Goal: Information Seeking & Learning: Check status

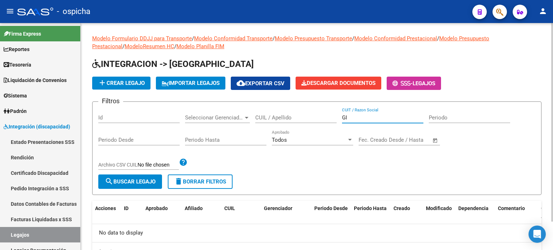
type input "G"
type input "[DATE]"
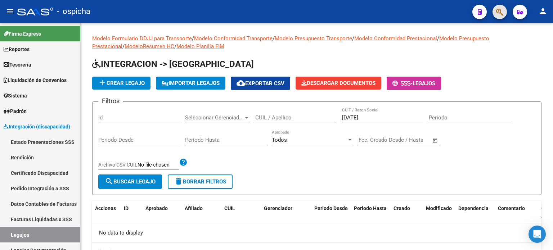
click at [504, 10] on button "button" at bounding box center [500, 12] width 14 height 14
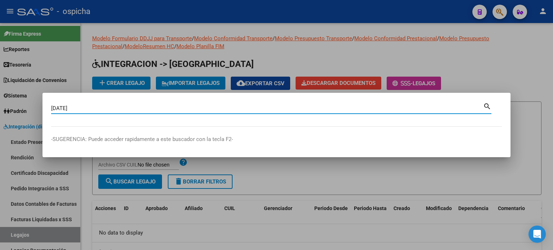
type input "[DATE]"
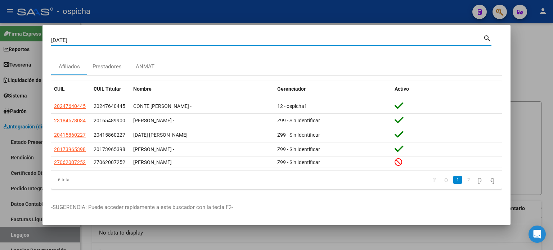
click at [526, 53] on div at bounding box center [276, 125] width 553 height 250
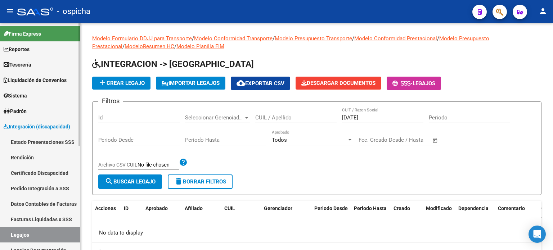
click at [62, 219] on link "Facturas Liquidadas x SSS" at bounding box center [40, 219] width 80 height 15
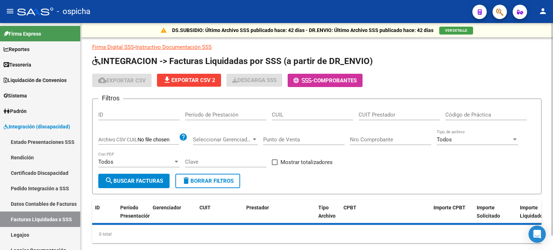
click at [385, 107] on div "CUIT Prestador" at bounding box center [399, 112] width 81 height 15
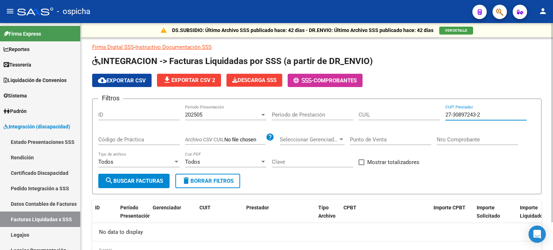
click at [498, 112] on input "27-30897243-2" at bounding box center [485, 115] width 81 height 6
type input "2"
click at [485, 114] on input "27-28095475" at bounding box center [485, 115] width 81 height 6
type input "2"
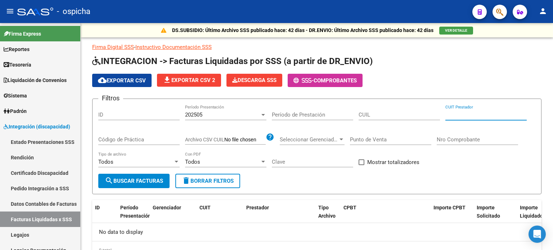
click at [496, 12] on icon "button" at bounding box center [499, 12] width 7 height 8
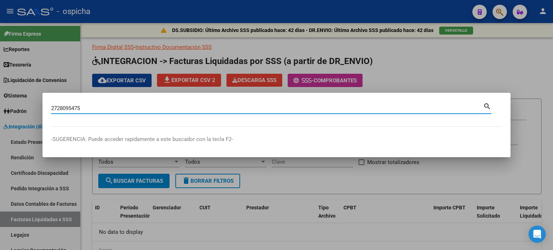
type input "2728095475"
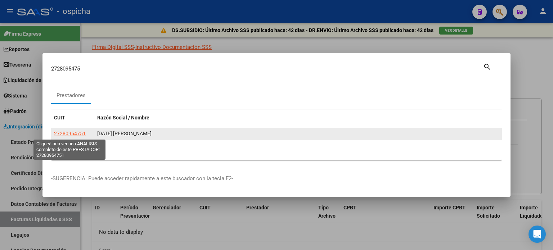
click at [78, 136] on span "27280954751" at bounding box center [70, 134] width 32 height 6
type textarea "27280954751"
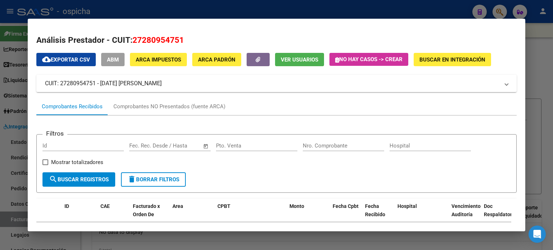
click at [541, 44] on div at bounding box center [276, 125] width 553 height 250
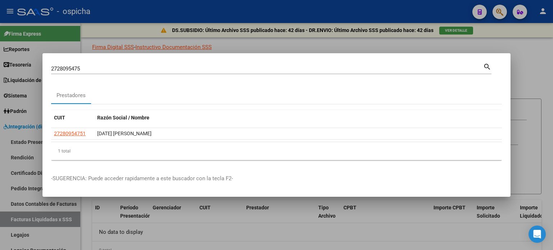
click at [526, 64] on div at bounding box center [276, 125] width 553 height 250
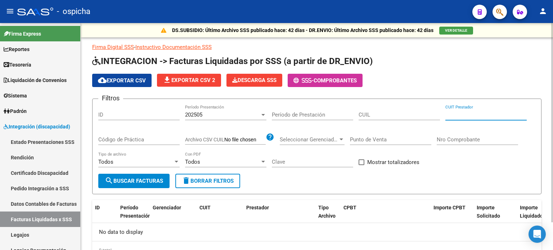
click at [473, 115] on input "CUIT Prestador" at bounding box center [485, 115] width 81 height 6
click at [497, 11] on icon "button" at bounding box center [499, 12] width 7 height 8
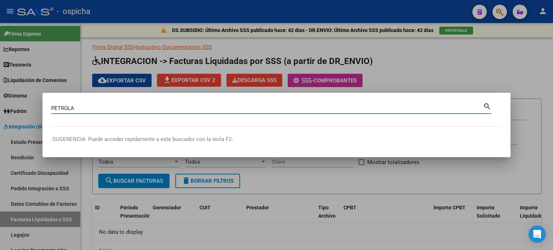
type input "PETROLA"
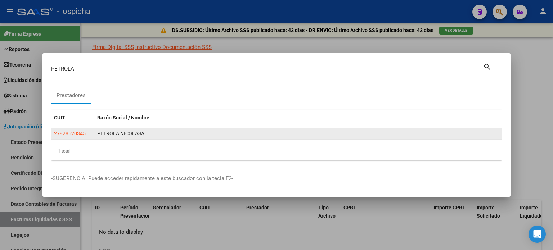
click at [121, 135] on div "PETROLA NICOLASA" at bounding box center [298, 134] width 402 height 8
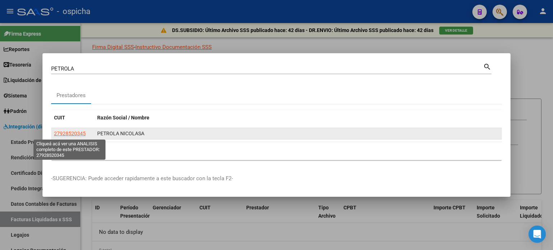
click at [75, 134] on span "27928520345" at bounding box center [70, 134] width 32 height 6
type textarea "27928520345"
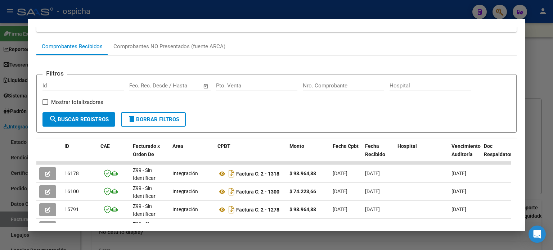
scroll to position [72, 0]
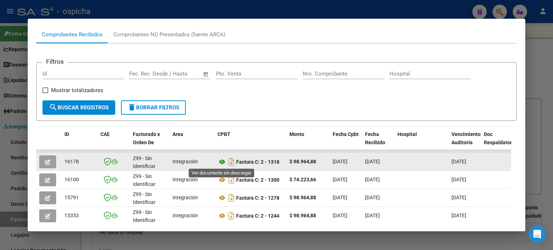
click at [222, 162] on icon at bounding box center [221, 162] width 9 height 9
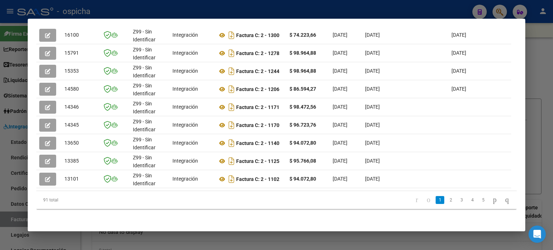
scroll to position [185, 0]
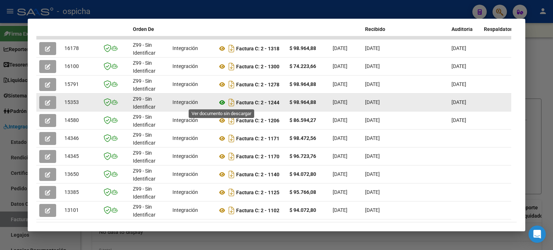
click at [222, 103] on icon at bounding box center [221, 102] width 9 height 9
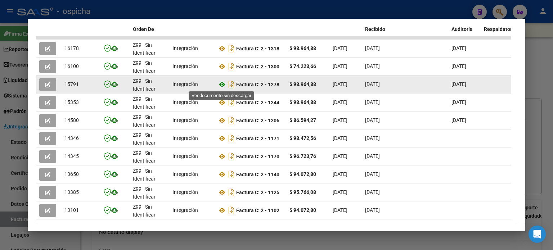
click at [222, 85] on icon at bounding box center [221, 84] width 9 height 9
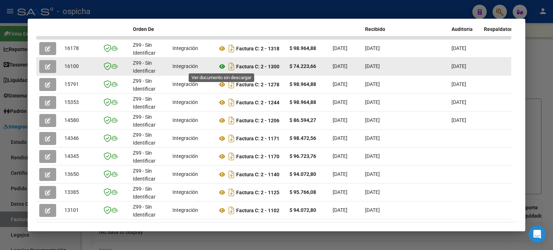
click at [220, 67] on icon at bounding box center [221, 66] width 9 height 9
click at [221, 67] on icon at bounding box center [221, 66] width 9 height 9
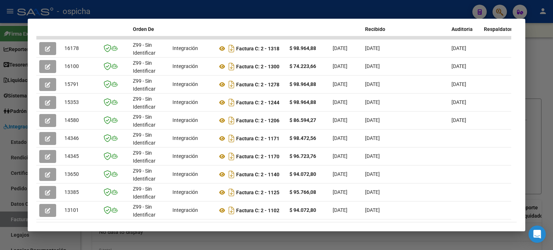
click at [552, 41] on div at bounding box center [276, 125] width 553 height 250
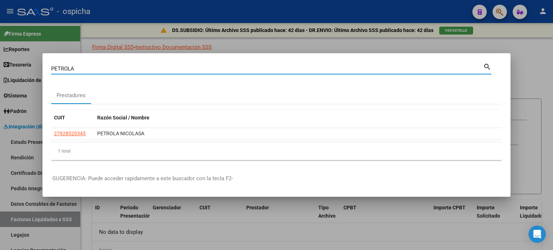
click at [80, 69] on input "PETROLA" at bounding box center [267, 69] width 432 height 6
type input "P"
type input "[PERSON_NAME]"
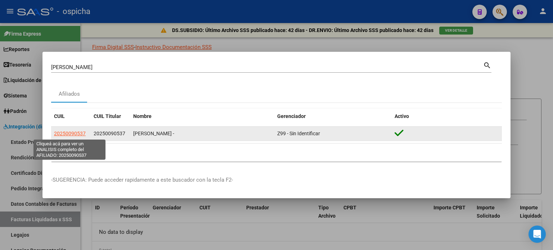
click at [81, 134] on span "20250090537" at bounding box center [70, 134] width 32 height 6
type textarea "20250090537"
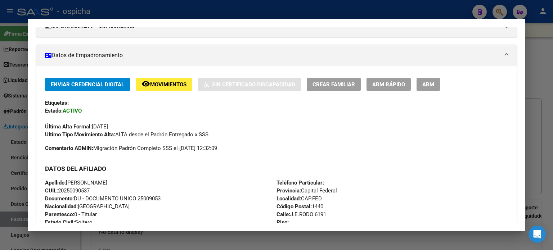
scroll to position [394, 0]
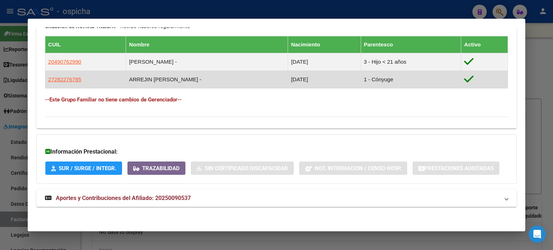
drag, startPoint x: 40, startPoint y: 101, endPoint x: 244, endPoint y: 84, distance: 205.2
copy div "Loremipsu: Dolors: AMETCO Adipis Elit Seddoe: 98/66/8060 Tempor Inci Utlaboreet…"
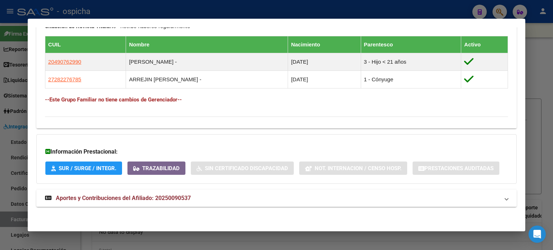
click at [545, 57] on div at bounding box center [276, 125] width 553 height 250
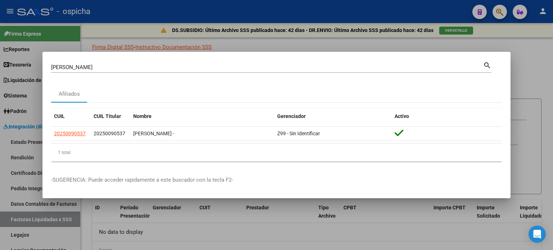
click at [536, 57] on div at bounding box center [276, 125] width 553 height 250
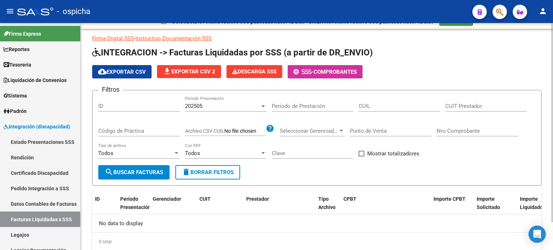
scroll to position [0, 0]
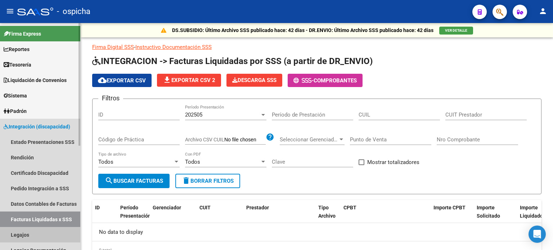
click at [29, 233] on link "Legajos" at bounding box center [40, 234] width 80 height 15
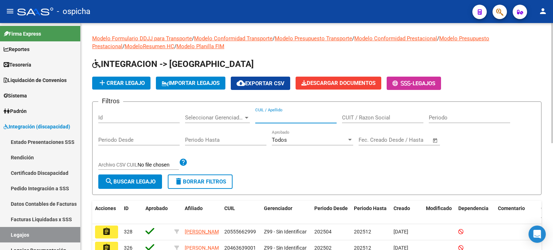
click at [287, 118] on input "CUIL / Apellido" at bounding box center [295, 117] width 81 height 6
click at [287, 118] on input "202500" at bounding box center [295, 117] width 81 height 6
click at [287, 118] on input "90" at bounding box center [295, 117] width 81 height 6
click at [287, 118] on input "9053" at bounding box center [295, 117] width 81 height 6
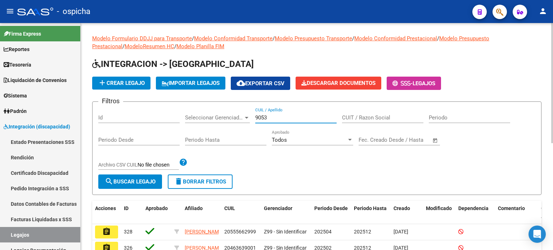
click at [287, 118] on input "9053" at bounding box center [295, 117] width 81 height 6
click at [287, 118] on input "90537" at bounding box center [295, 117] width 81 height 6
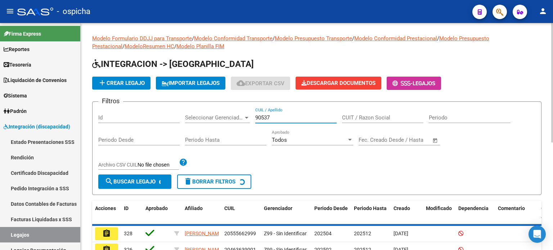
click at [287, 118] on input "90537" at bounding box center [295, 117] width 81 height 6
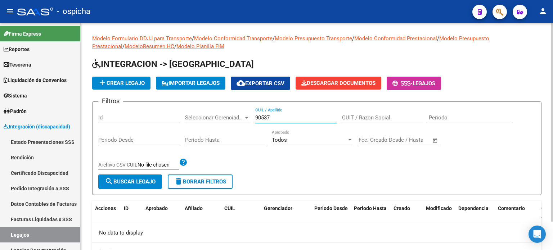
click at [289, 116] on input "90537" at bounding box center [295, 117] width 81 height 6
type input "9"
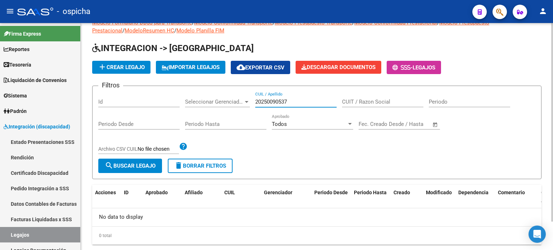
scroll to position [32, 0]
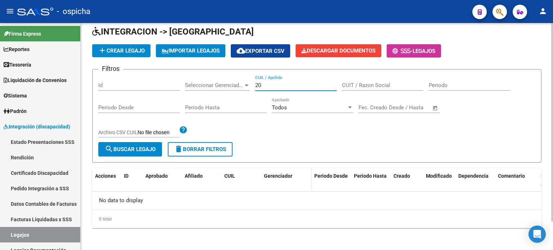
type input "2"
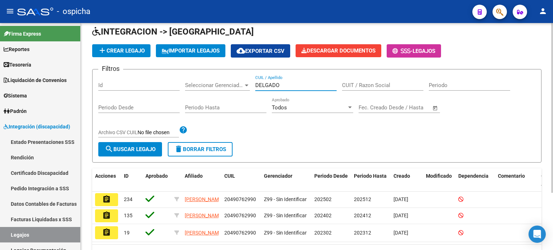
scroll to position [68, 0]
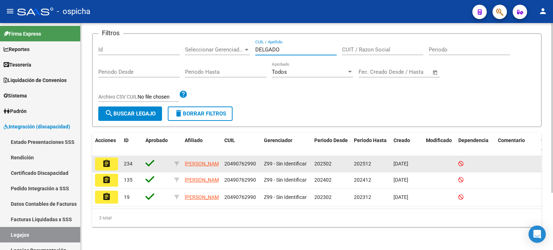
type input "DELGADO"
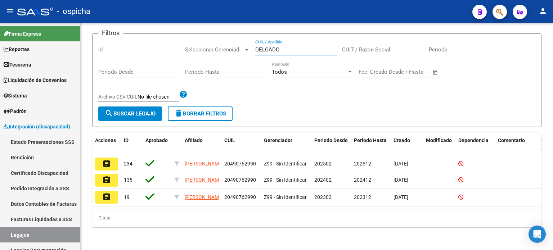
click at [103, 164] on mat-icon "assignment" at bounding box center [106, 163] width 9 height 9
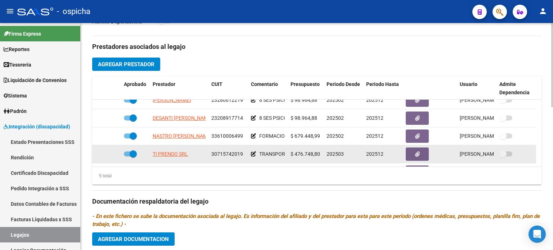
scroll to position [20, 0]
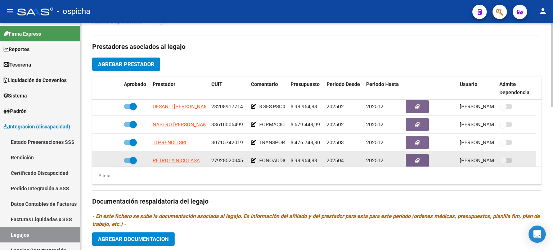
drag, startPoint x: 150, startPoint y: 106, endPoint x: 255, endPoint y: 154, distance: 114.7
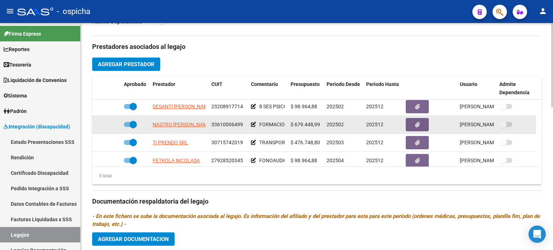
copy datatable-scroller "DESANTI [PERSON_NAME] 23208917714 8 SES PSICOPEDAGOGIA MENSUALES $ 98.964,88 20…"
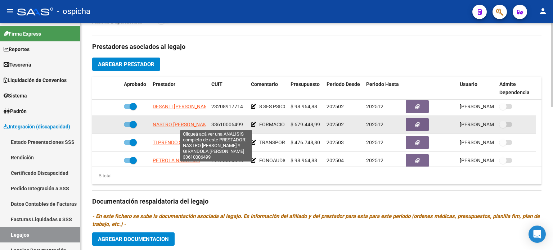
click at [197, 126] on span "NASTRO [PERSON_NAME] Y GIRANDOLA [PERSON_NAME] S.H." at bounding box center [224, 125] width 142 height 6
copy datatable-scroller "DESANTI [PERSON_NAME] 23208917714 8 SES PSICOPEDAGOGIA MENSUALES $ 98.964,88 20…"
type textarea "33610006499"
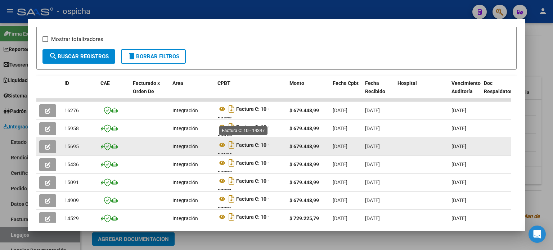
scroll to position [140, 0]
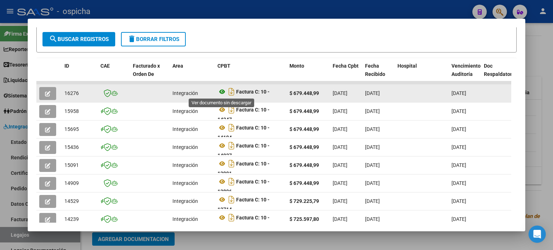
click at [222, 90] on icon at bounding box center [221, 91] width 9 height 9
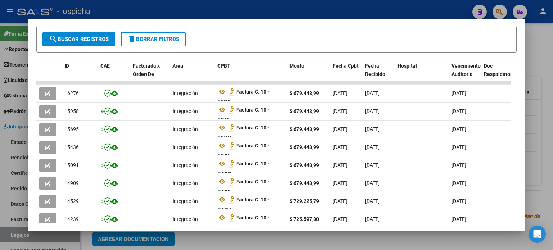
scroll to position [0, 0]
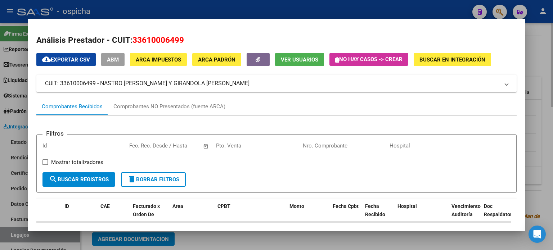
click at [534, 46] on div at bounding box center [276, 125] width 553 height 250
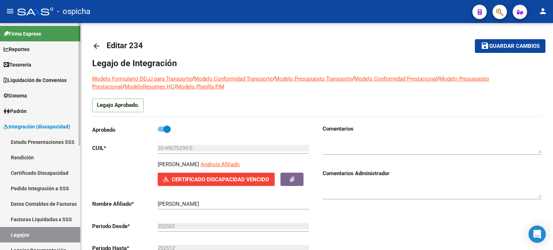
scroll to position [36, 0]
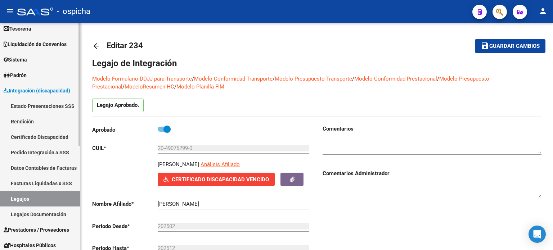
click at [47, 182] on link "Facturas Liquidadas x SSS" at bounding box center [40, 183] width 80 height 15
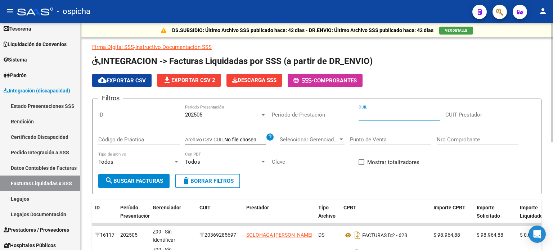
click at [367, 113] on input "CUIL" at bounding box center [399, 115] width 81 height 6
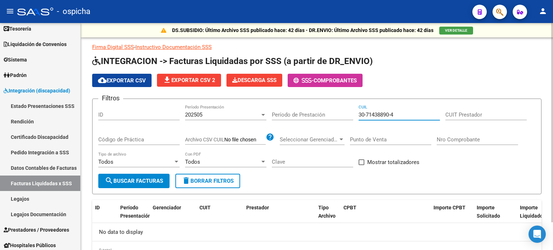
scroll to position [32, 0]
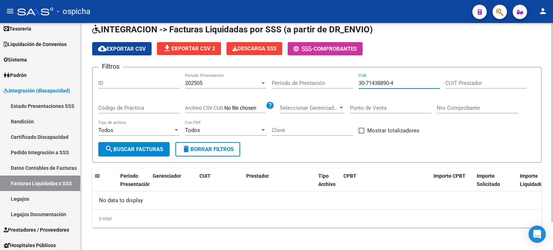
type input "30-71438890-4"
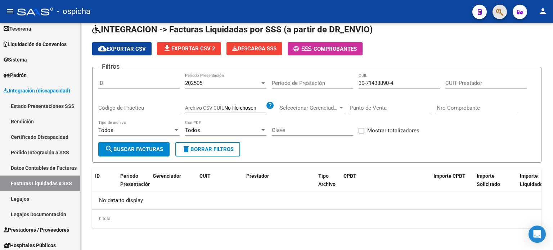
click at [504, 12] on button "button" at bounding box center [500, 12] width 14 height 14
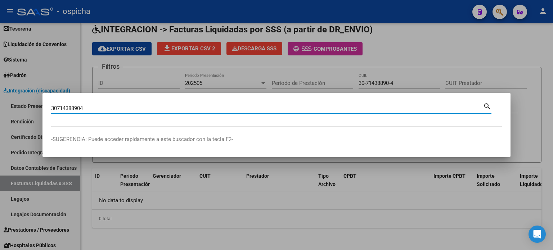
type input "30714388904"
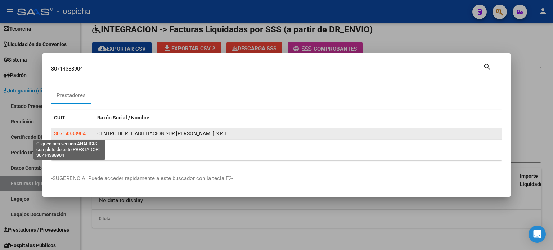
click at [83, 134] on span "30714388904" at bounding box center [70, 134] width 32 height 6
type textarea "30714388904"
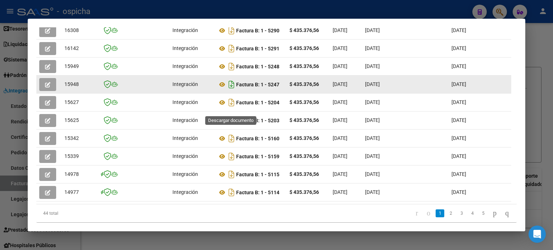
scroll to position [216, 0]
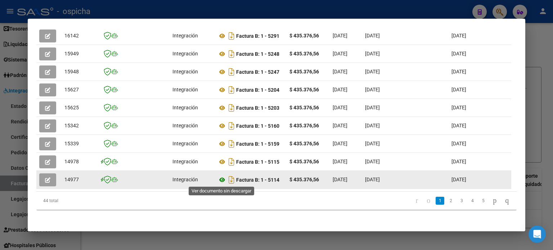
click at [223, 180] on icon at bounding box center [221, 180] width 9 height 9
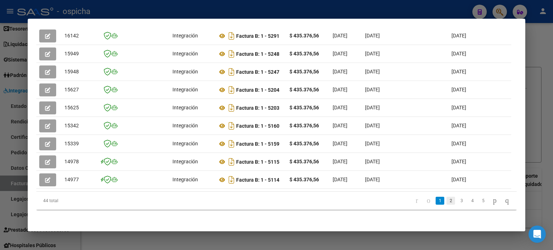
click at [446, 205] on link "2" at bounding box center [450, 201] width 9 height 8
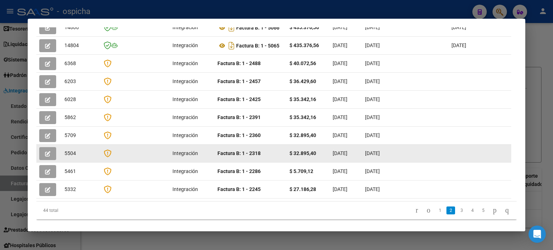
scroll to position [170, 0]
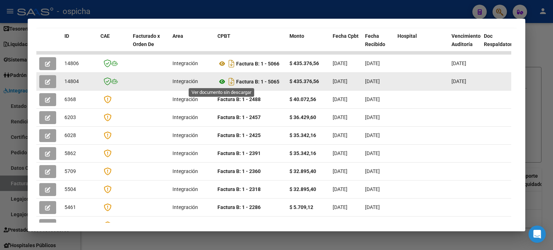
click at [222, 79] on icon at bounding box center [221, 81] width 9 height 9
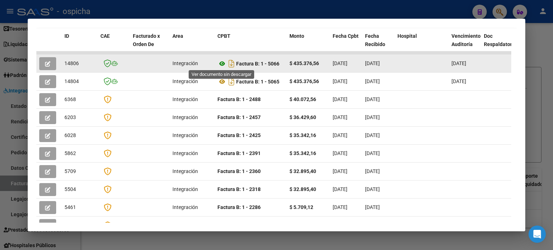
click at [222, 63] on icon at bounding box center [221, 63] width 9 height 9
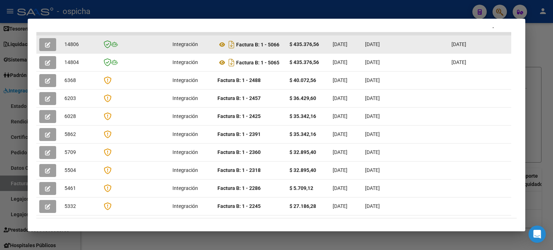
scroll to position [206, 0]
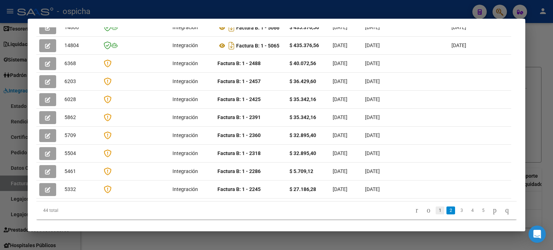
click at [436, 207] on link "1" at bounding box center [440, 211] width 9 height 8
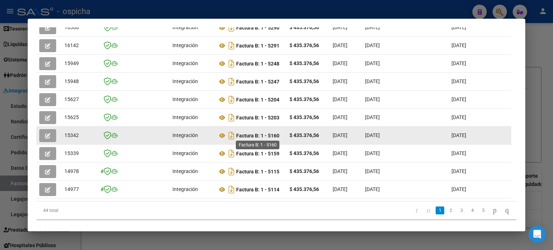
scroll to position [221, 0]
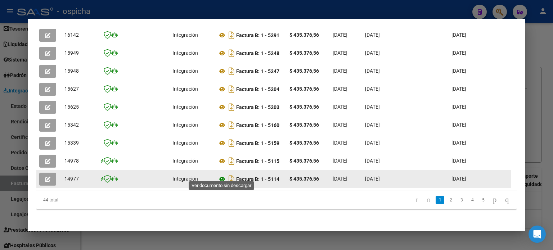
click at [223, 175] on icon at bounding box center [221, 179] width 9 height 9
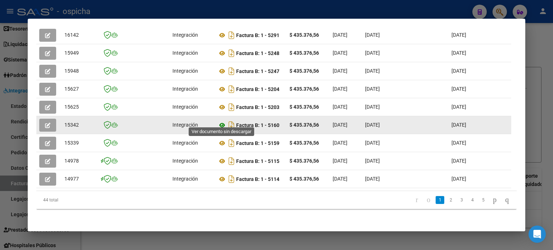
click at [221, 121] on icon at bounding box center [221, 125] width 9 height 9
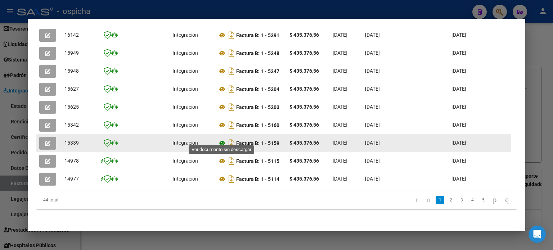
click at [222, 139] on icon at bounding box center [221, 143] width 9 height 9
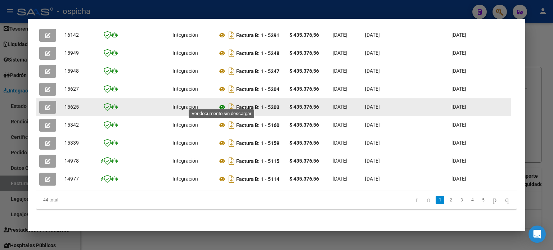
click at [223, 103] on icon at bounding box center [221, 107] width 9 height 9
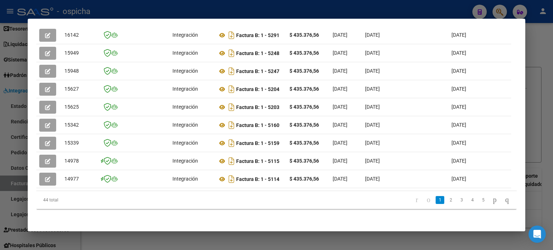
click at [546, 80] on div at bounding box center [276, 125] width 553 height 250
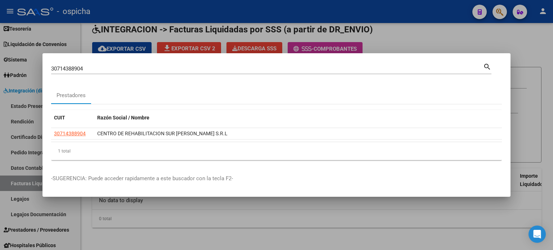
click at [488, 67] on mat-icon "search" at bounding box center [487, 66] width 8 height 9
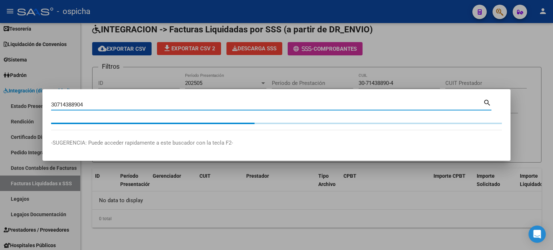
click at [529, 44] on div at bounding box center [276, 125] width 553 height 250
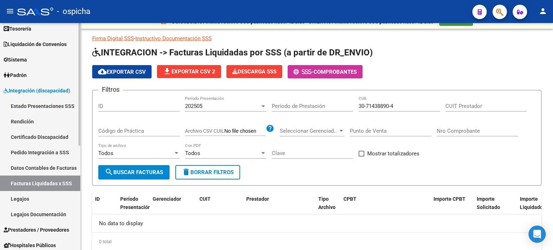
scroll to position [0, 0]
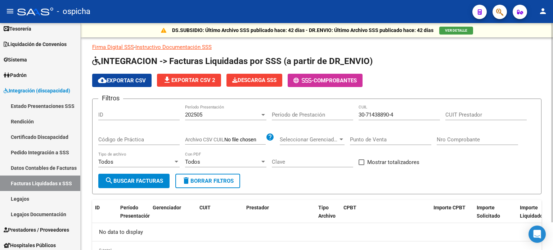
click at [407, 115] on input "30-71438890-4" at bounding box center [399, 115] width 81 height 6
type input "3"
type input "2"
click at [464, 113] on input "CUIT Prestador" at bounding box center [485, 115] width 81 height 6
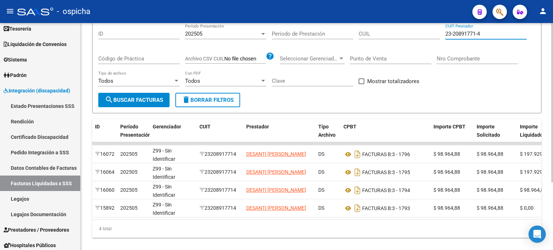
scroll to position [96, 0]
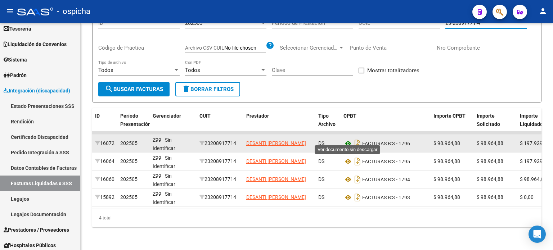
click at [351, 139] on icon at bounding box center [347, 143] width 9 height 9
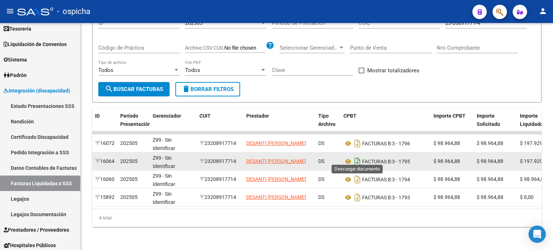
click at [357, 156] on icon "Descargar documento" at bounding box center [357, 162] width 9 height 12
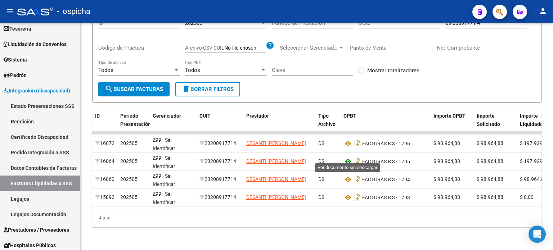
click at [349, 157] on icon at bounding box center [347, 161] width 9 height 9
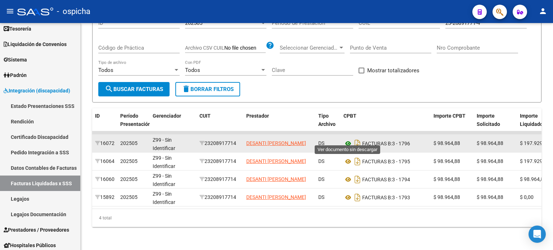
click at [348, 139] on icon at bounding box center [347, 143] width 9 height 9
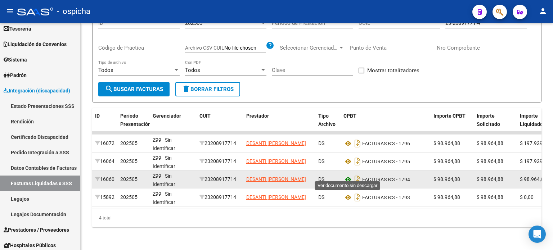
click at [350, 175] on icon at bounding box center [347, 179] width 9 height 9
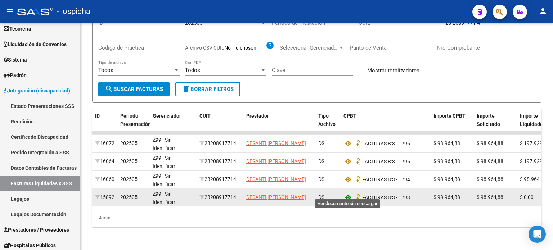
click at [347, 193] on icon at bounding box center [347, 197] width 9 height 9
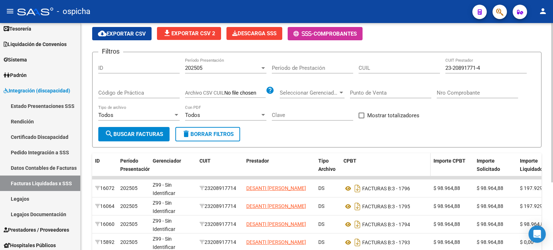
scroll to position [0, 0]
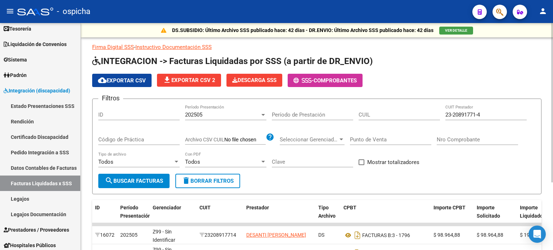
click at [506, 113] on input "23-20891771-4" at bounding box center [485, 115] width 81 height 6
type input "2"
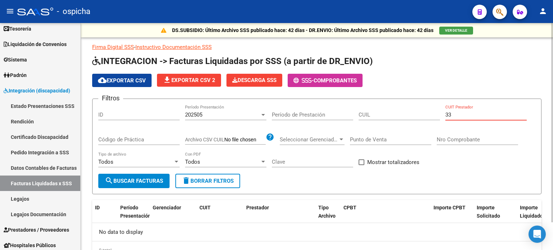
type input "3"
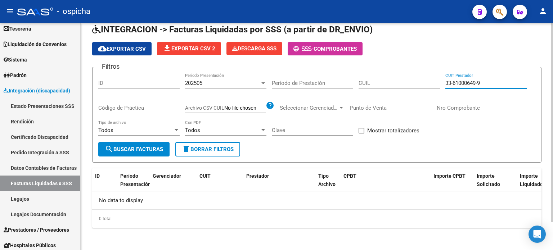
click at [499, 82] on input "33-61000649-9" at bounding box center [485, 83] width 81 height 6
type input "3"
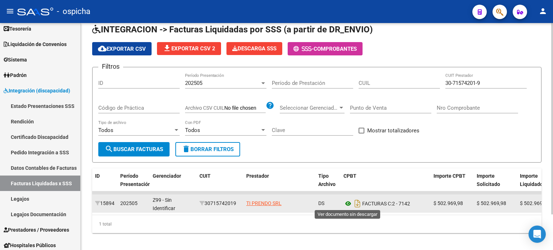
click at [346, 204] on icon at bounding box center [347, 203] width 9 height 9
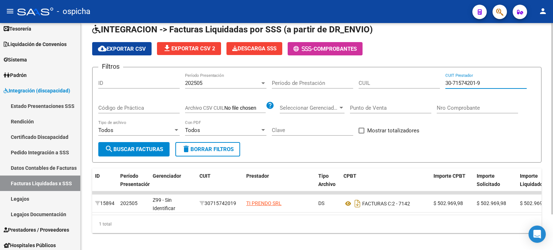
click at [485, 82] on input "30-71574201-9" at bounding box center [485, 83] width 81 height 6
type input "3"
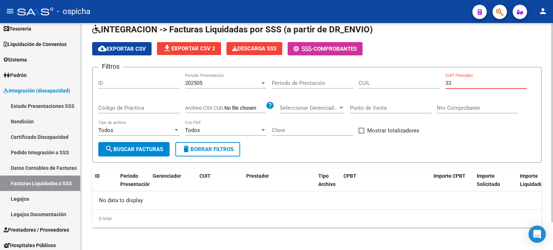
type input "3"
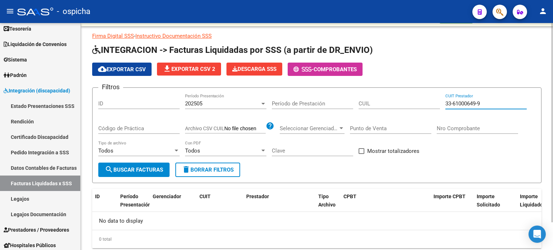
scroll to position [0, 0]
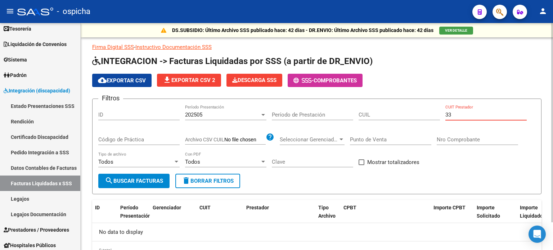
type input "3"
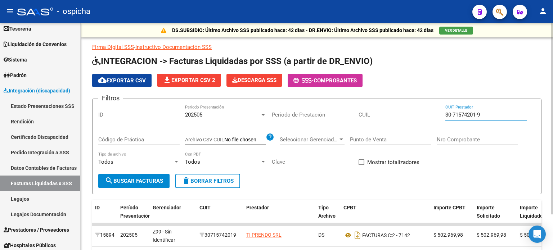
scroll to position [42, 0]
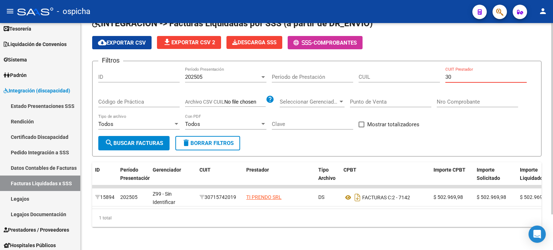
type input "3"
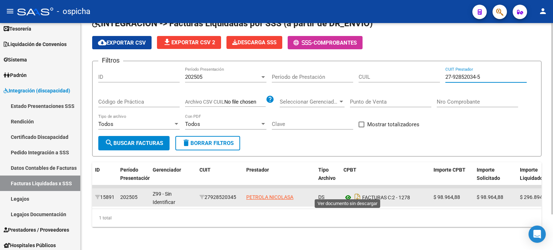
type input "27-92852034-5"
click at [349, 193] on icon at bounding box center [347, 197] width 9 height 9
click at [350, 193] on icon at bounding box center [347, 197] width 9 height 9
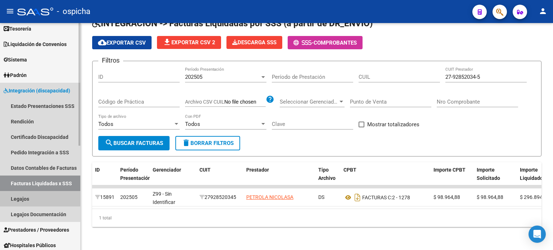
click at [24, 197] on link "Legajos" at bounding box center [40, 198] width 80 height 15
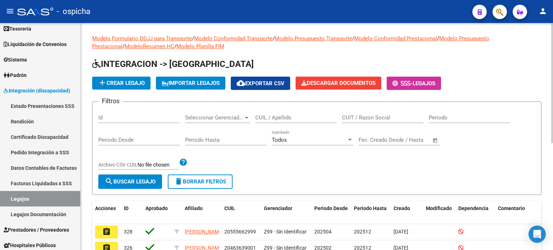
scroll to position [36, 0]
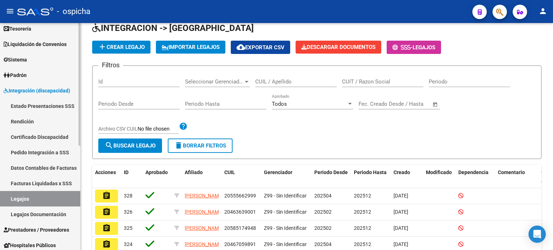
click at [58, 186] on link "Facturas Liquidadas x SSS" at bounding box center [40, 183] width 80 height 15
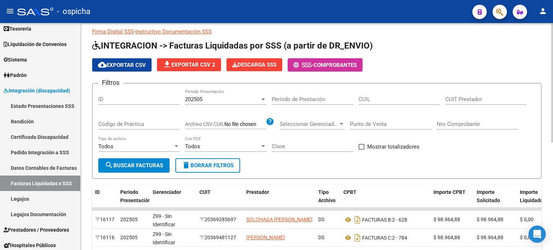
scroll to position [36, 0]
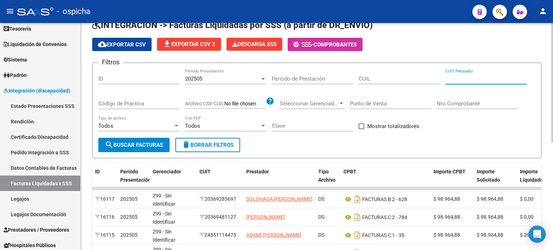
click at [468, 77] on input "CUIT Prestador" at bounding box center [485, 79] width 81 height 6
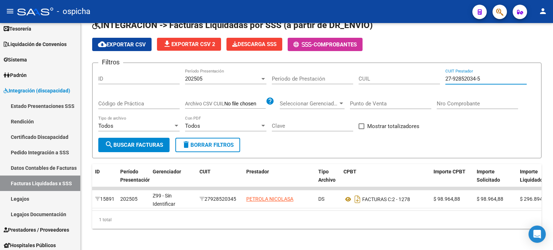
type input "27-92852034-5"
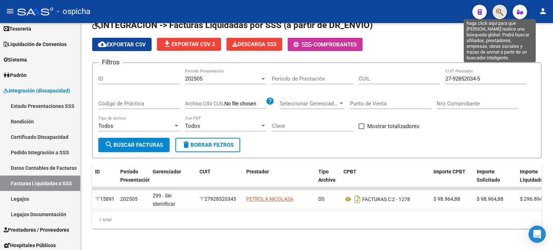
click at [496, 13] on icon "button" at bounding box center [499, 12] width 7 height 8
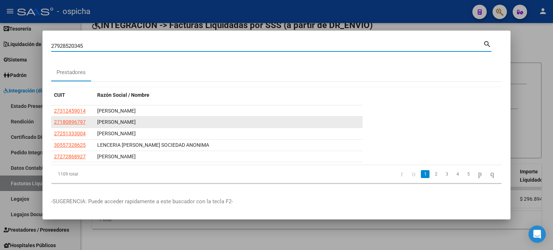
type input "27928520345"
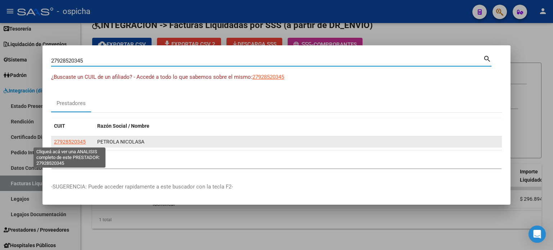
click at [76, 142] on span "27928520345" at bounding box center [70, 142] width 32 height 6
type textarea "27928520345"
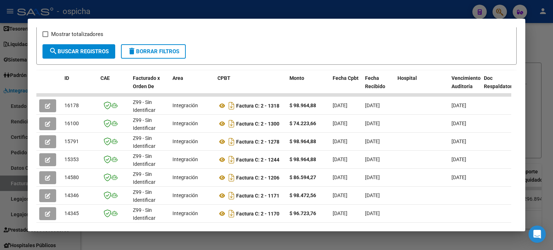
scroll to position [176, 0]
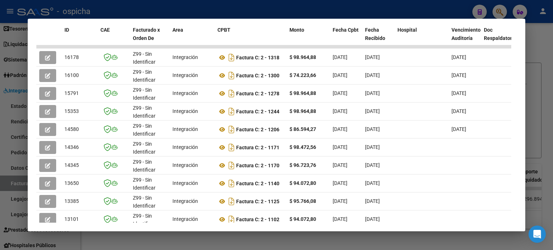
click at [549, 44] on div at bounding box center [276, 125] width 553 height 250
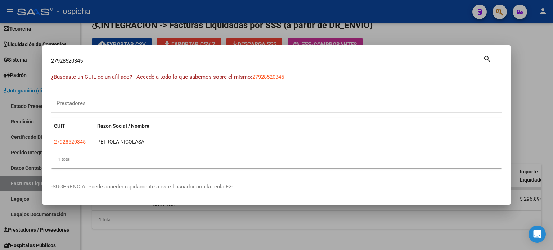
click at [423, 224] on div at bounding box center [276, 125] width 553 height 250
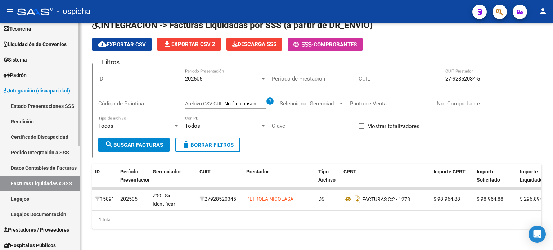
click at [13, 200] on link "Legajos" at bounding box center [40, 198] width 80 height 15
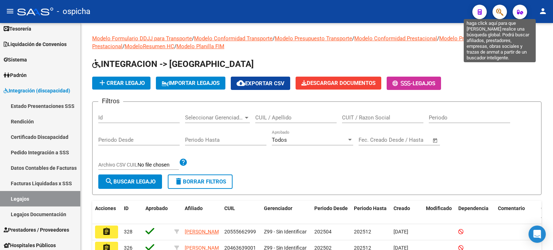
click at [503, 11] on icon "button" at bounding box center [499, 12] width 7 height 8
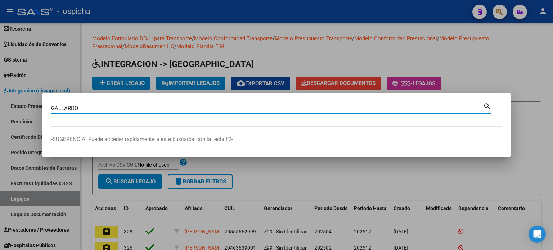
type input "GALLARDO"
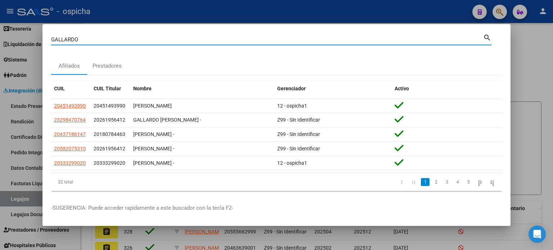
click at [530, 91] on div at bounding box center [276, 125] width 553 height 250
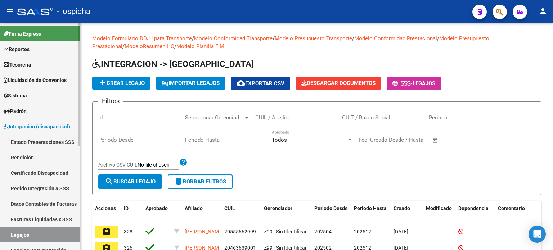
click at [17, 113] on span "Padrón" at bounding box center [15, 111] width 23 height 8
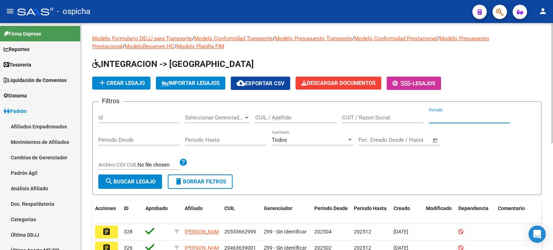
click at [476, 118] on input "Periodo" at bounding box center [469, 117] width 81 height 6
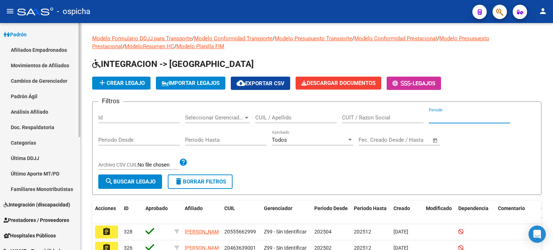
scroll to position [108, 0]
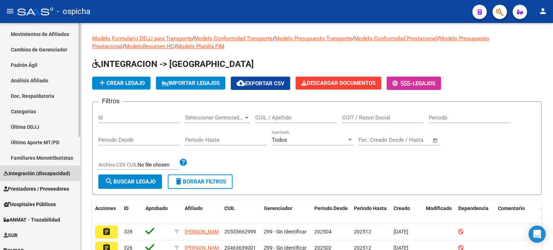
click at [62, 173] on span "Integración (discapacidad)" at bounding box center [37, 174] width 67 height 8
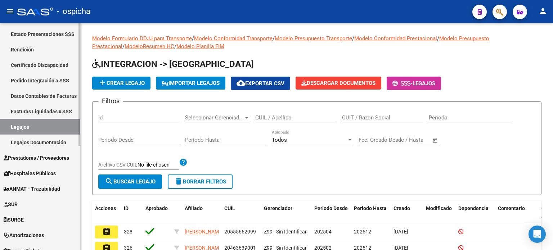
click at [26, 129] on link "Legajos" at bounding box center [40, 126] width 80 height 15
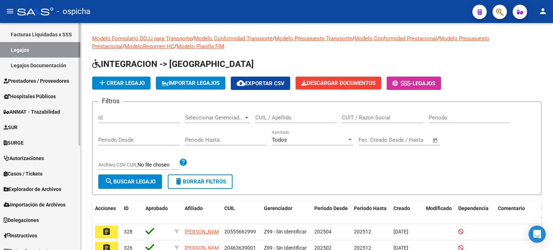
scroll to position [193, 0]
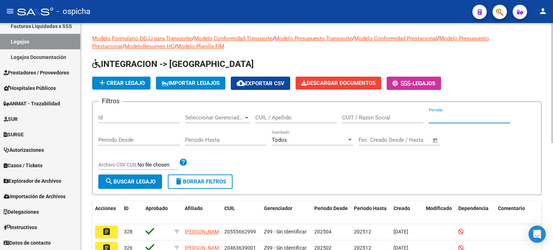
click at [446, 119] on input "Periodo" at bounding box center [469, 117] width 81 height 6
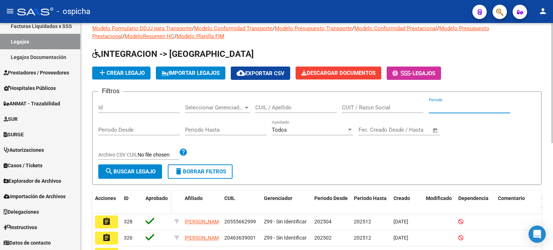
scroll to position [0, 0]
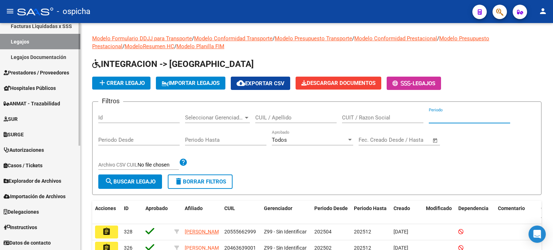
click at [89, 89] on mat-sidenav-container "Firma Express Reportes Tablero de Control Ingresos Percibidos Análisis de todos…" at bounding box center [276, 136] width 553 height 227
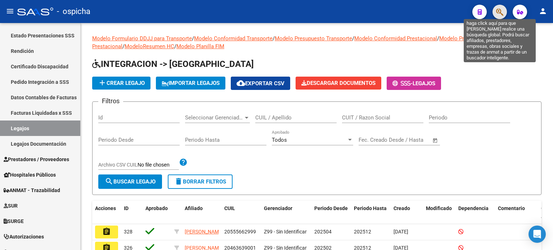
click at [497, 13] on icon "button" at bounding box center [499, 12] width 7 height 8
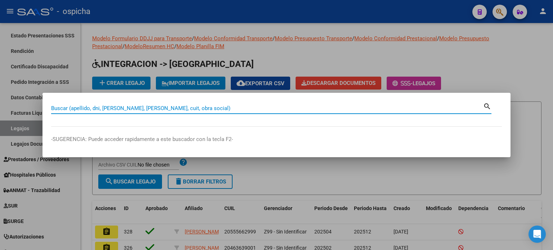
click at [357, 210] on div at bounding box center [276, 125] width 553 height 250
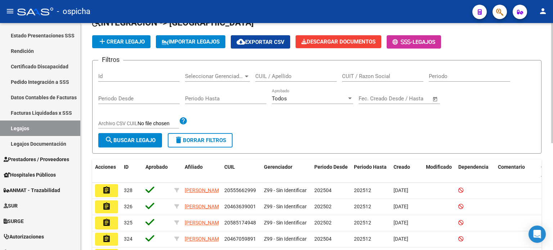
scroll to position [0, 0]
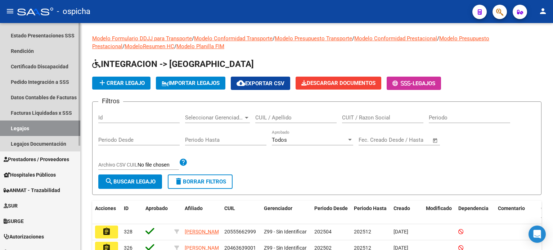
click at [36, 130] on link "Legajos" at bounding box center [40, 128] width 80 height 15
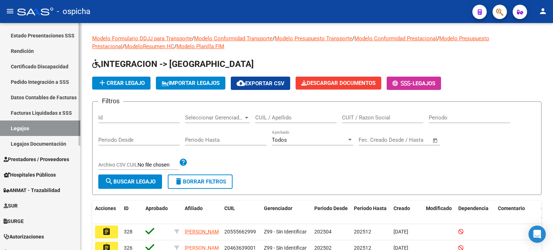
click at [46, 113] on link "Facturas Liquidadas x SSS" at bounding box center [40, 112] width 80 height 15
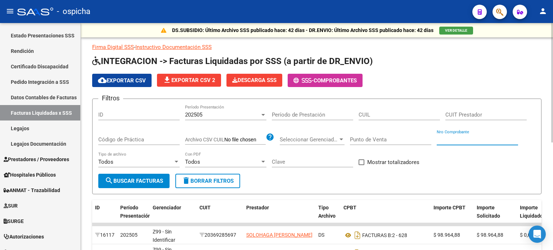
click at [455, 140] on input "Nro Comprobante" at bounding box center [477, 139] width 81 height 6
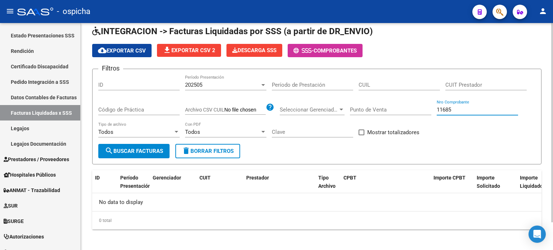
scroll to position [32, 0]
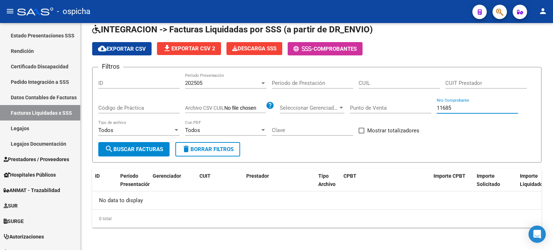
type input "11685"
click at [497, 14] on icon "button" at bounding box center [499, 12] width 7 height 8
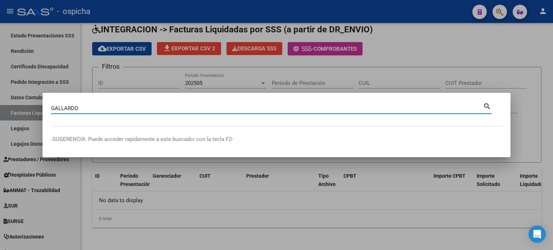
type input "GALLARDO"
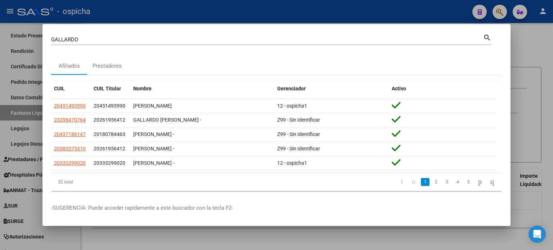
click at [540, 54] on div at bounding box center [276, 125] width 553 height 250
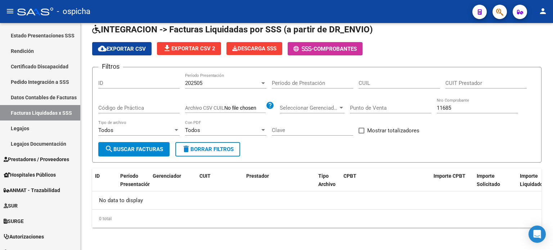
click at [494, 14] on button "button" at bounding box center [500, 12] width 14 height 14
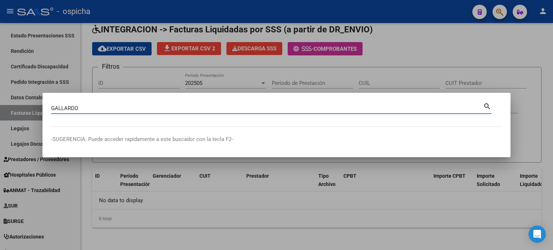
type input "GALLARDO"
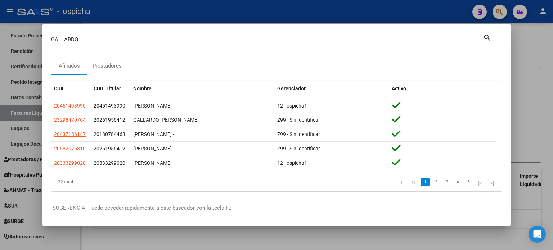
click at [542, 69] on div at bounding box center [276, 125] width 553 height 250
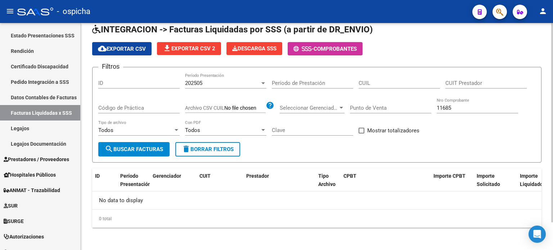
click at [458, 108] on input "11685" at bounding box center [477, 108] width 81 height 6
type input "1"
click at [504, 10] on button "button" at bounding box center [500, 12] width 14 height 14
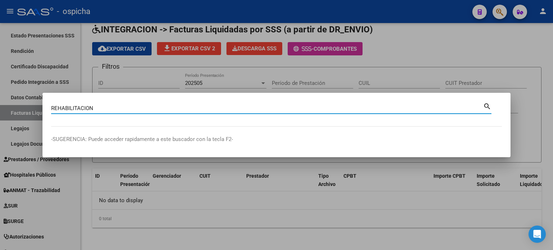
type input "REHABILITACION"
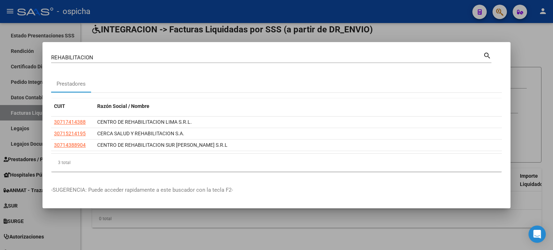
click at [511, 35] on div at bounding box center [276, 125] width 553 height 250
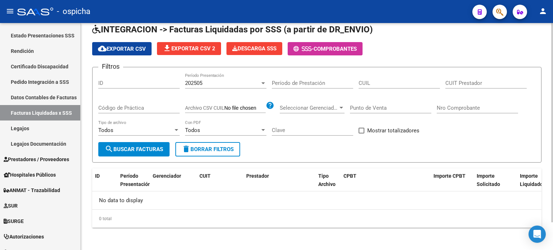
scroll to position [0, 0]
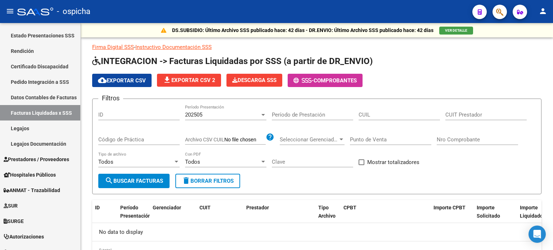
click at [540, 11] on mat-icon "person" at bounding box center [543, 11] width 9 height 9
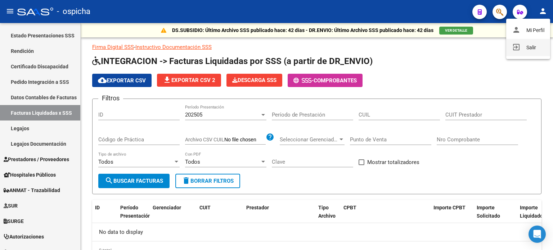
click at [527, 50] on button "exit_to_app Salir" at bounding box center [528, 47] width 44 height 17
